Goal: Communication & Community: Answer question/provide support

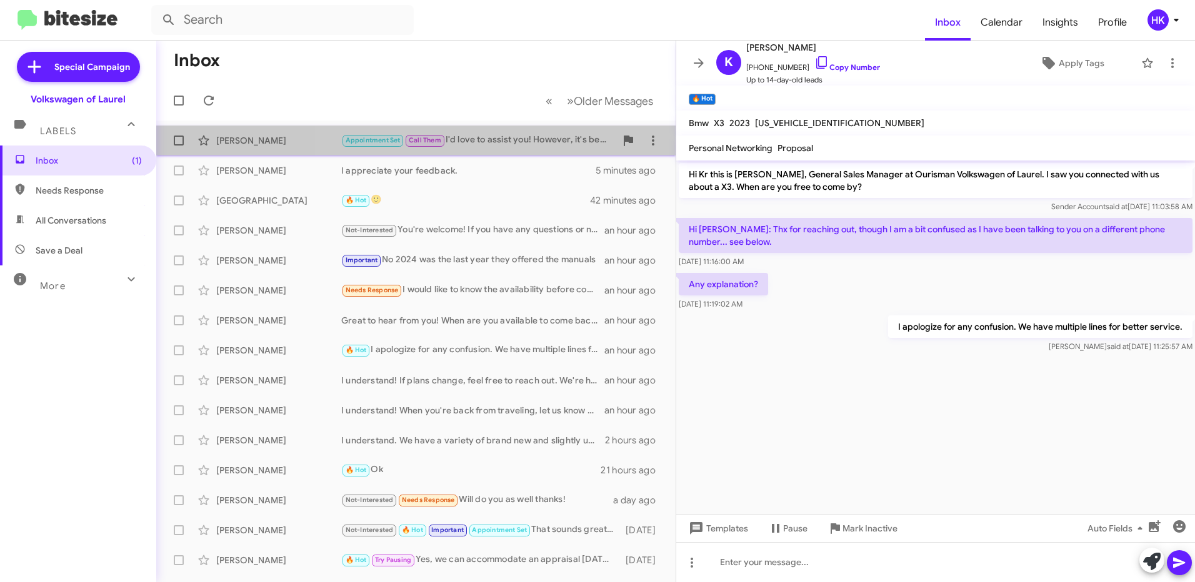
click at [512, 136] on div "Appointment Set Call Them I'd love to assist you! However, it's best to schedul…" at bounding box center [478, 140] width 274 height 14
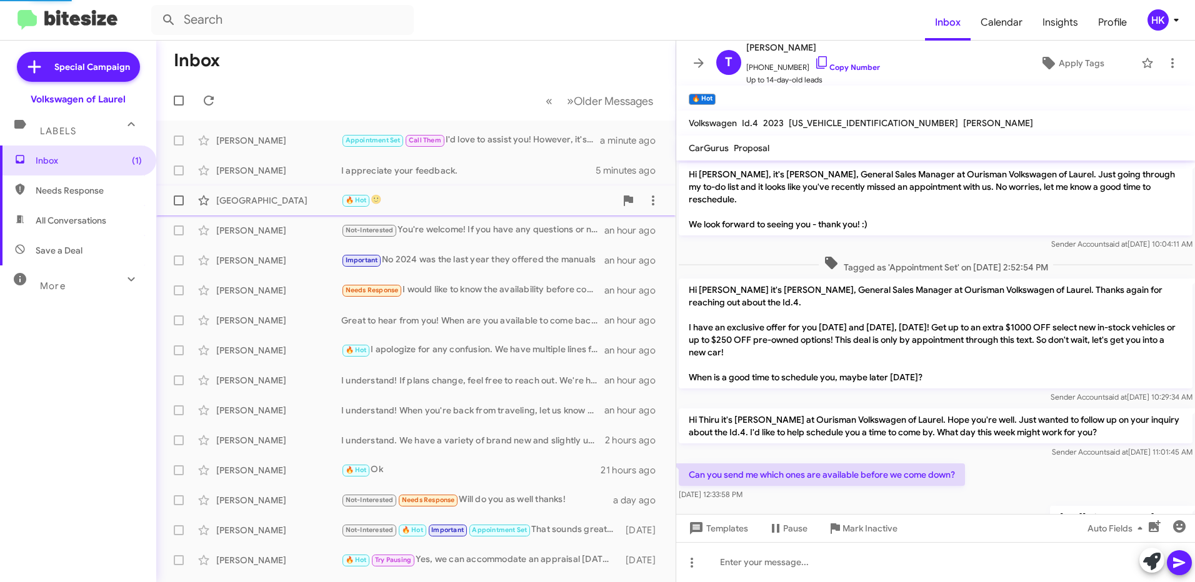
scroll to position [246, 0]
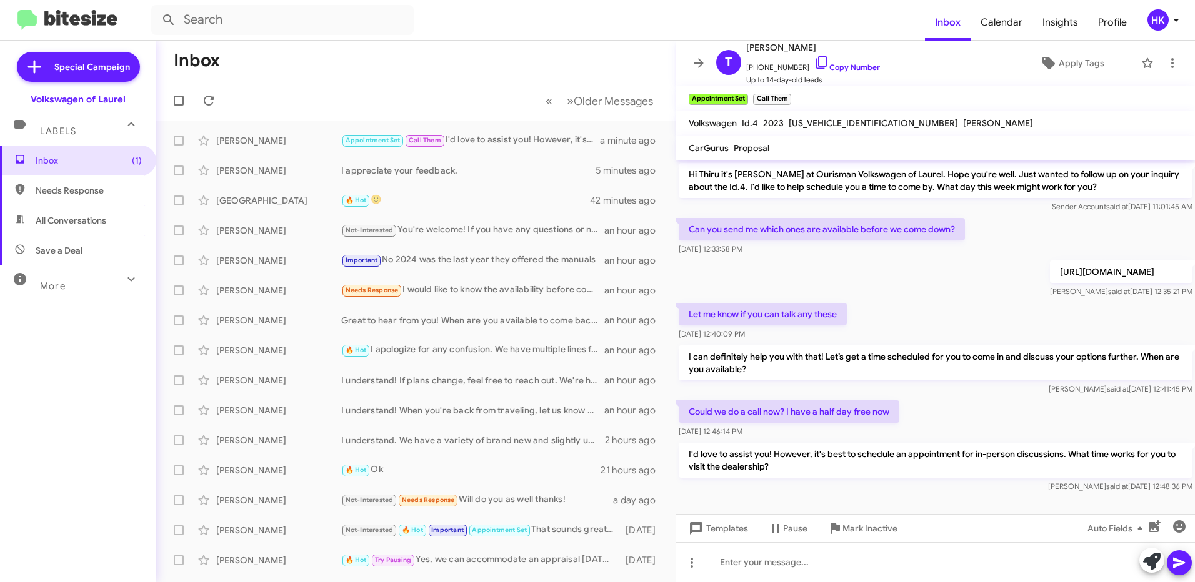
click at [1050, 261] on p "[URL][DOMAIN_NAME]" at bounding box center [1121, 272] width 142 height 22
copy p "[URL][DOMAIN_NAME]"
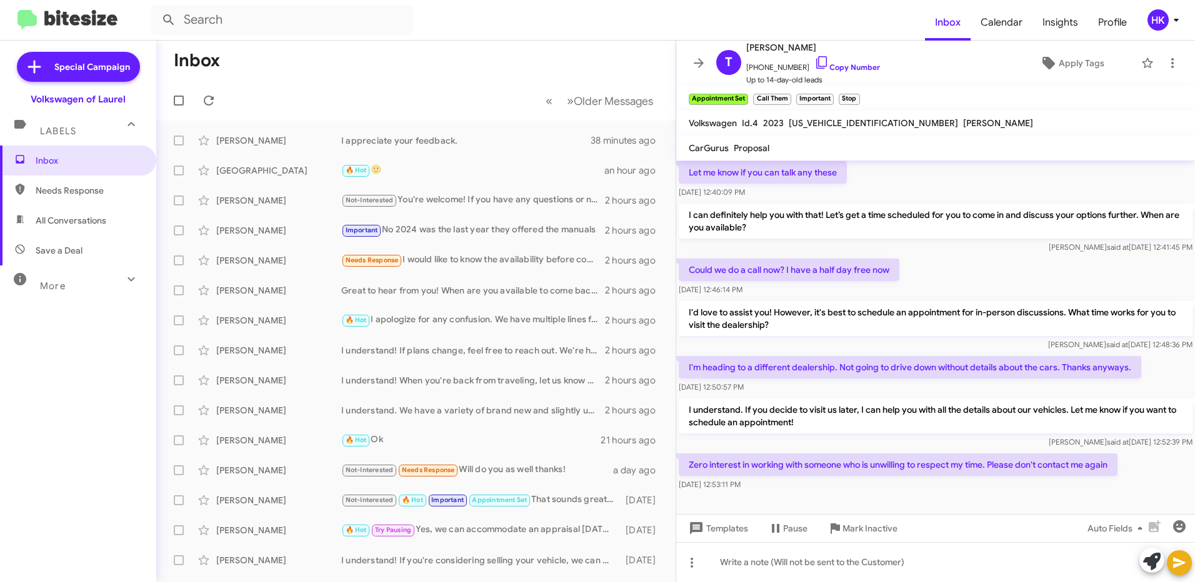
scroll to position [395, 0]
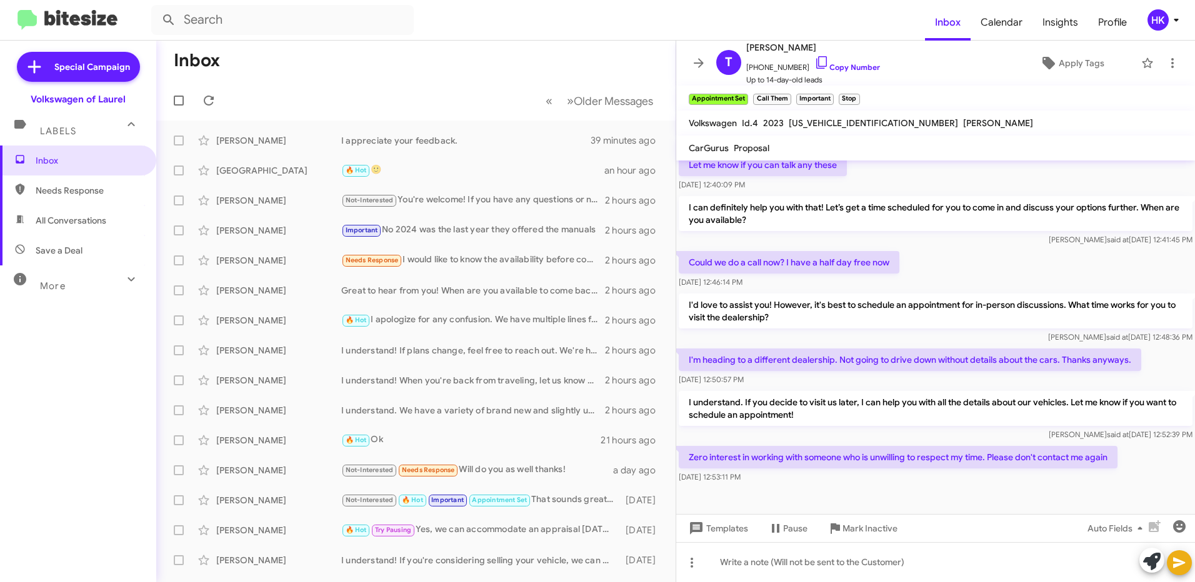
click at [126, 284] on icon at bounding box center [131, 279] width 15 height 15
click at [1106, 23] on span "Profile" at bounding box center [1112, 22] width 49 height 36
click at [1173, 17] on icon at bounding box center [1175, 19] width 15 height 15
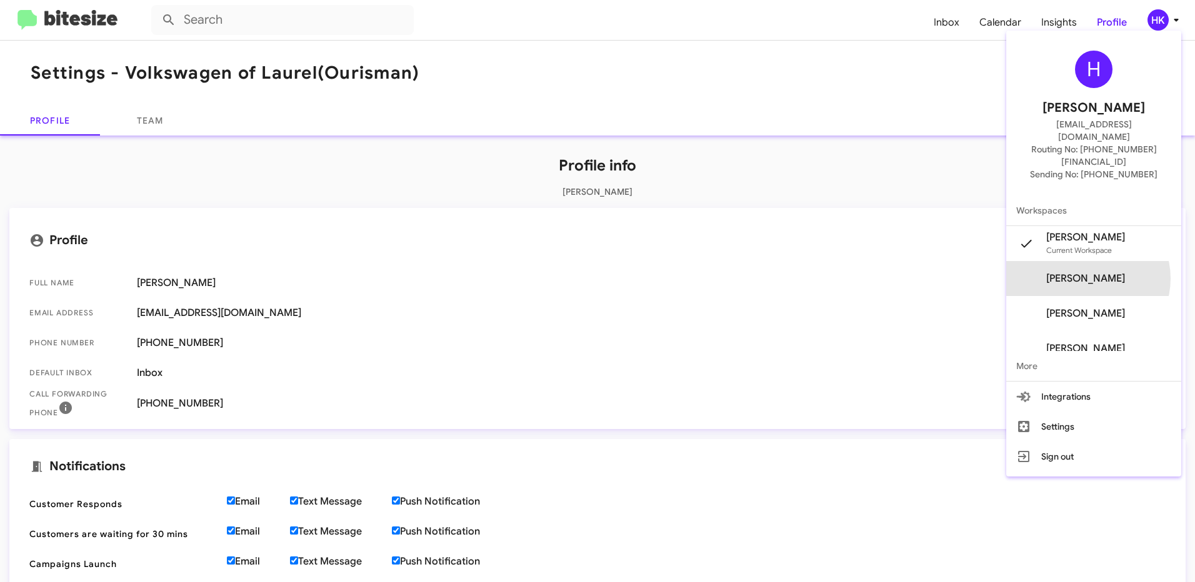
click at [1111, 272] on span "[PERSON_NAME]" at bounding box center [1085, 278] width 79 height 12
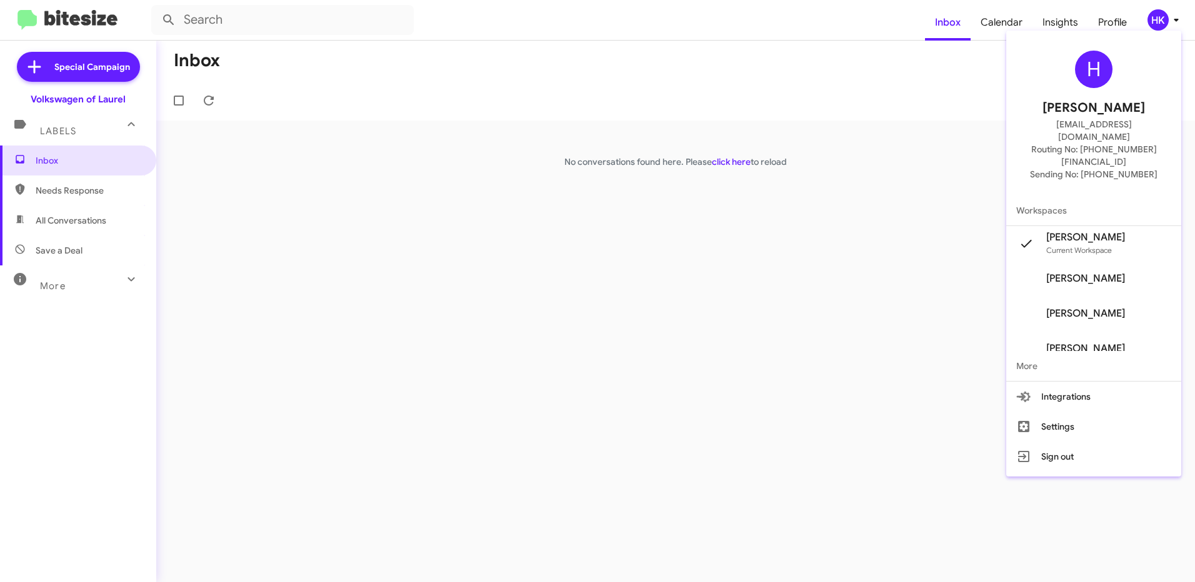
click at [1091, 272] on span "[PERSON_NAME]" at bounding box center [1085, 278] width 79 height 12
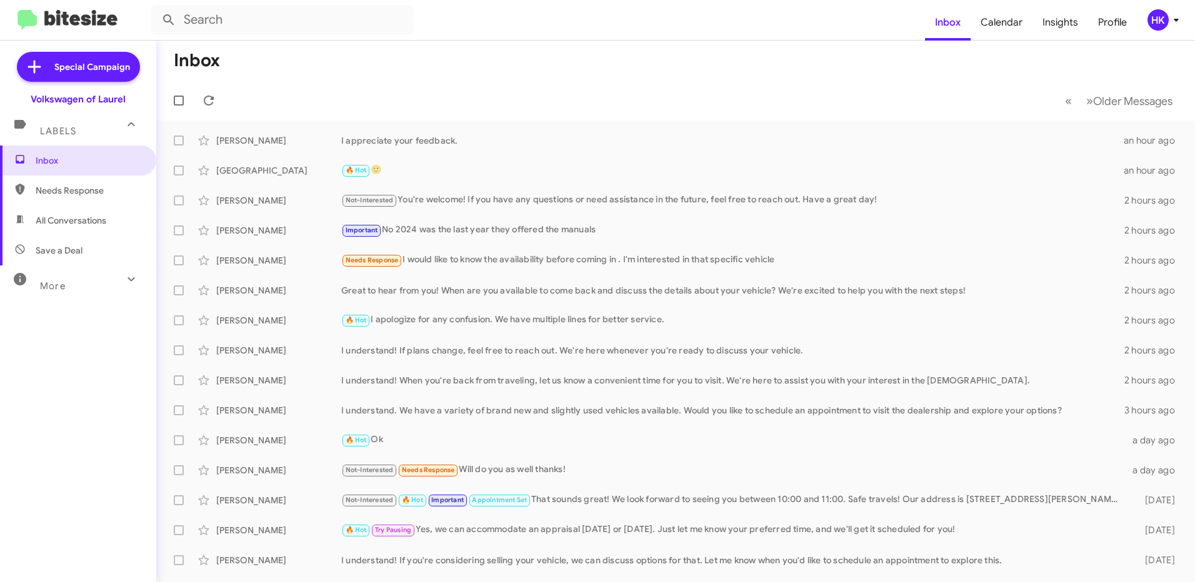
click at [323, 82] on mat-toolbar-row "« Previous » Next Older Messages" at bounding box center [675, 101] width 1038 height 40
click at [206, 101] on icon at bounding box center [208, 100] width 15 height 15
